Goal: Find specific page/section: Find specific page/section

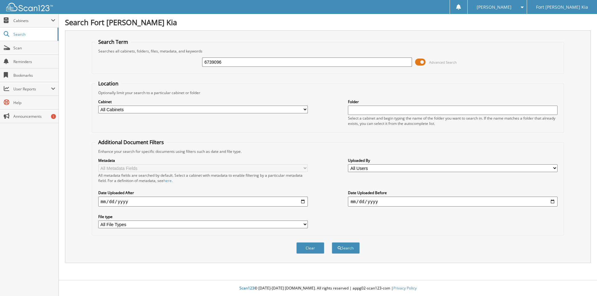
type input "6739096"
click at [332, 243] on button "Search" at bounding box center [346, 249] width 28 height 12
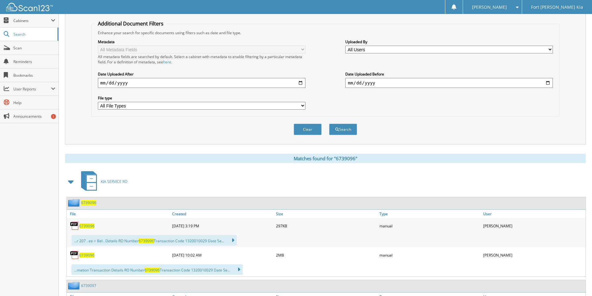
scroll to position [169, 0]
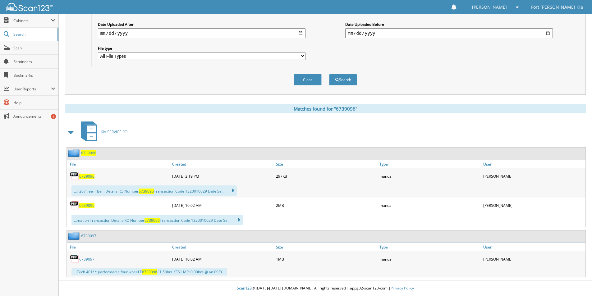
click at [86, 177] on span "6739096" at bounding box center [86, 176] width 15 height 5
click at [88, 206] on span "6739096" at bounding box center [86, 205] width 15 height 5
